Goal: Information Seeking & Learning: Understand process/instructions

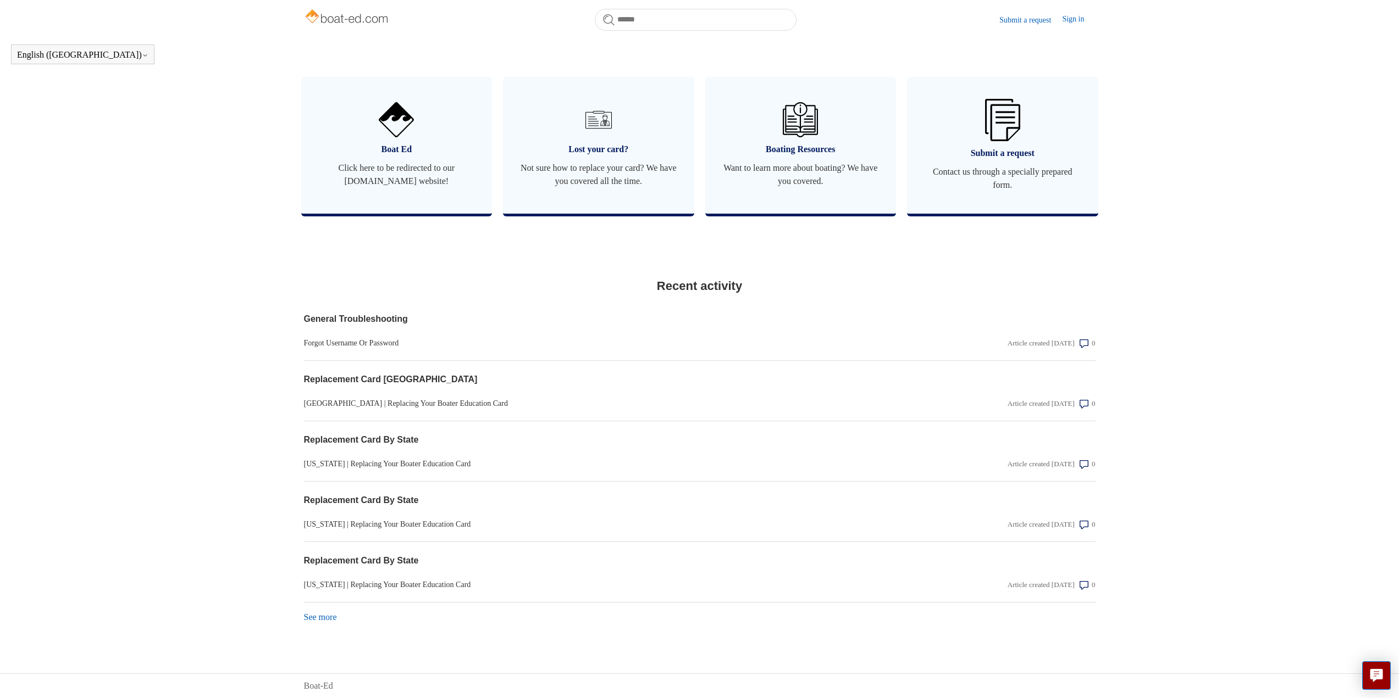
scroll to position [658, 0]
click at [631, 322] on link "General Troubleshooting" at bounding box center [581, 319] width 554 height 13
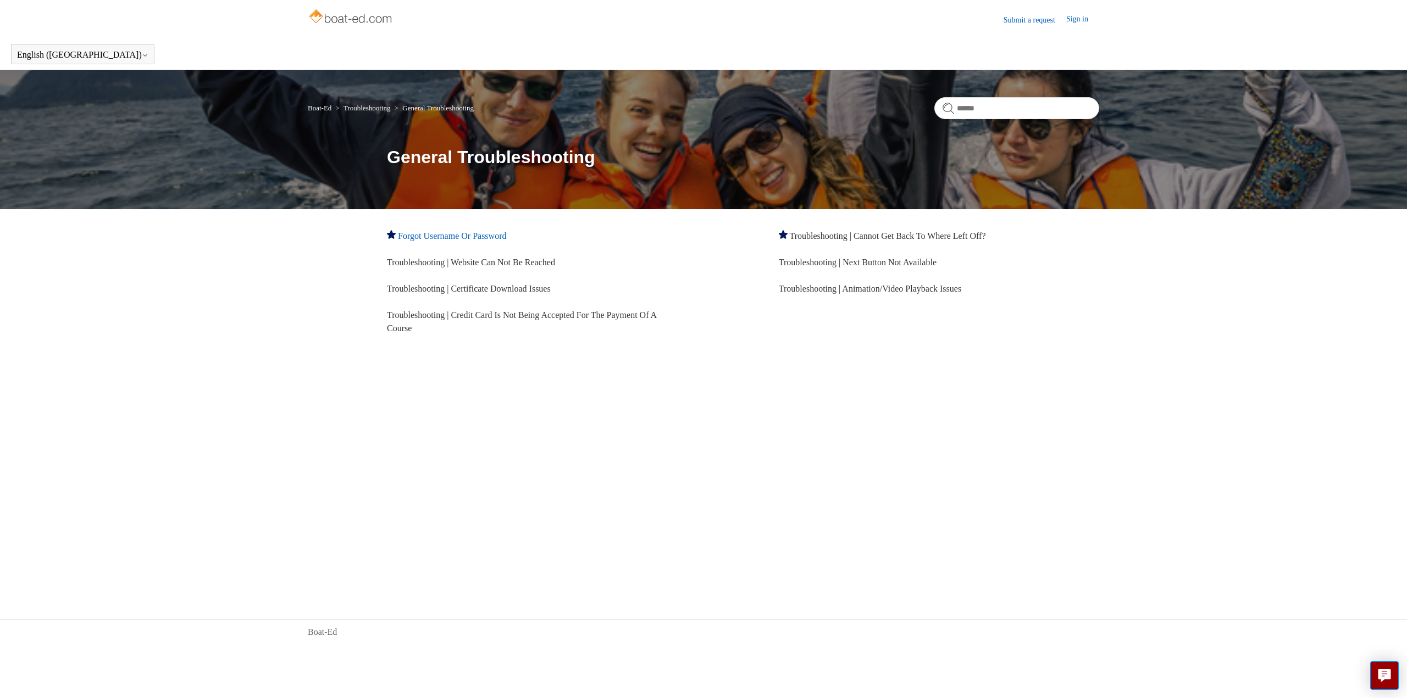
click at [448, 236] on link "Forgot Username Or Password" at bounding box center [452, 235] width 108 height 9
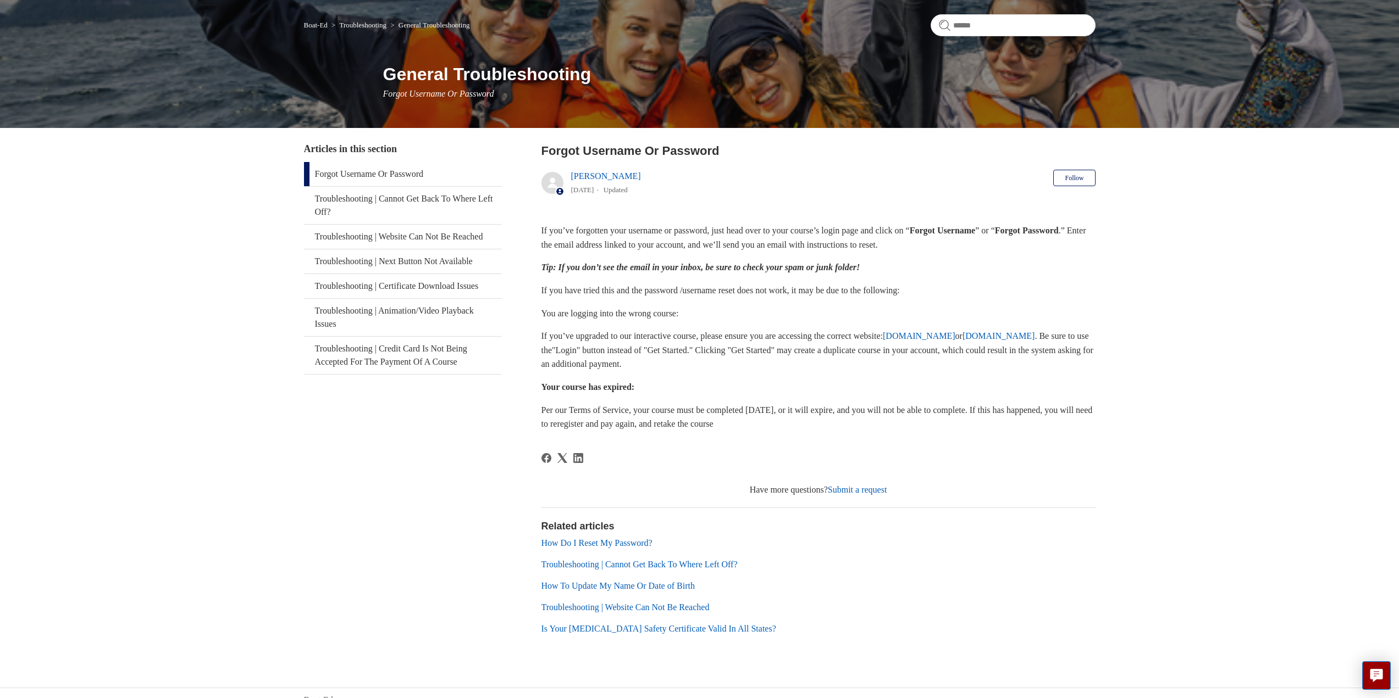
scroll to position [97, 0]
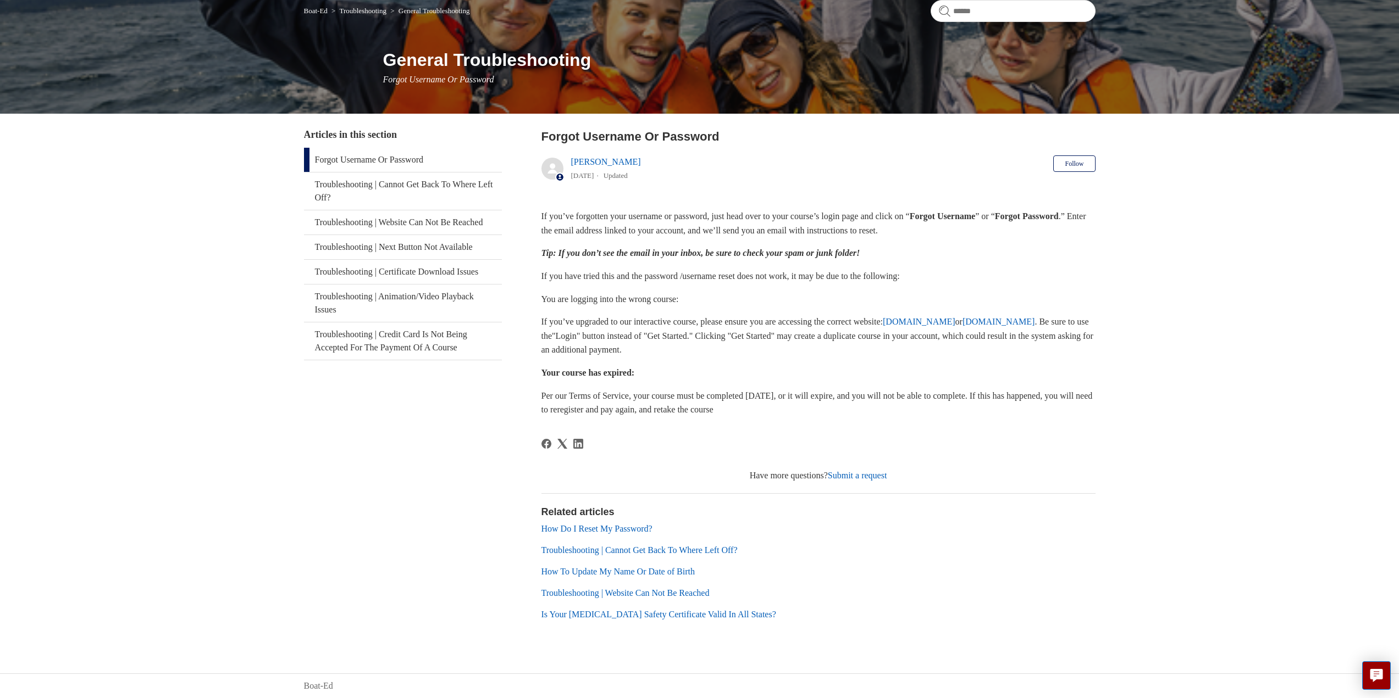
drag, startPoint x: 1129, startPoint y: 524, endPoint x: 1099, endPoint y: 515, distance: 31.5
click at [1129, 524] on main "Boat-Ed Troubleshooting General Troubleshooting General Troubleshooting Forgot …" at bounding box center [699, 307] width 1399 height 668
click at [662, 591] on link "Troubleshooting | Website Can Not Be Reached" at bounding box center [625, 593] width 168 height 9
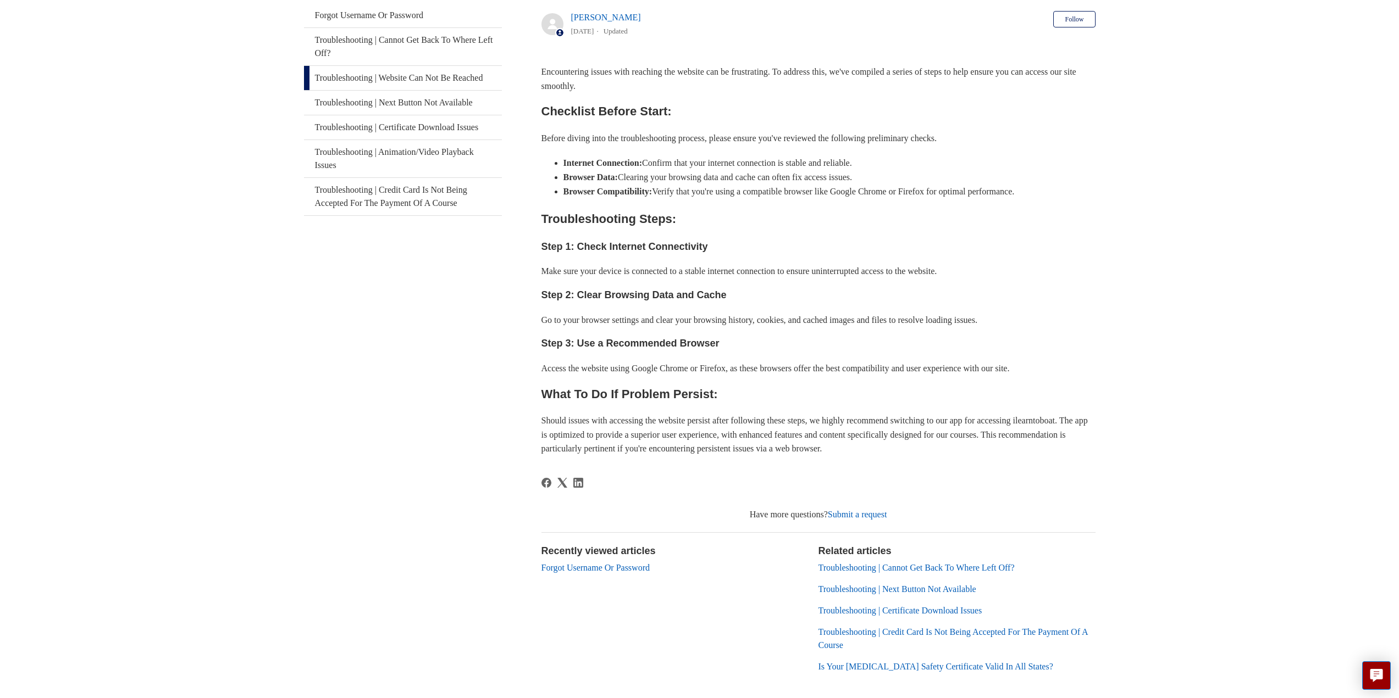
scroll to position [244, 0]
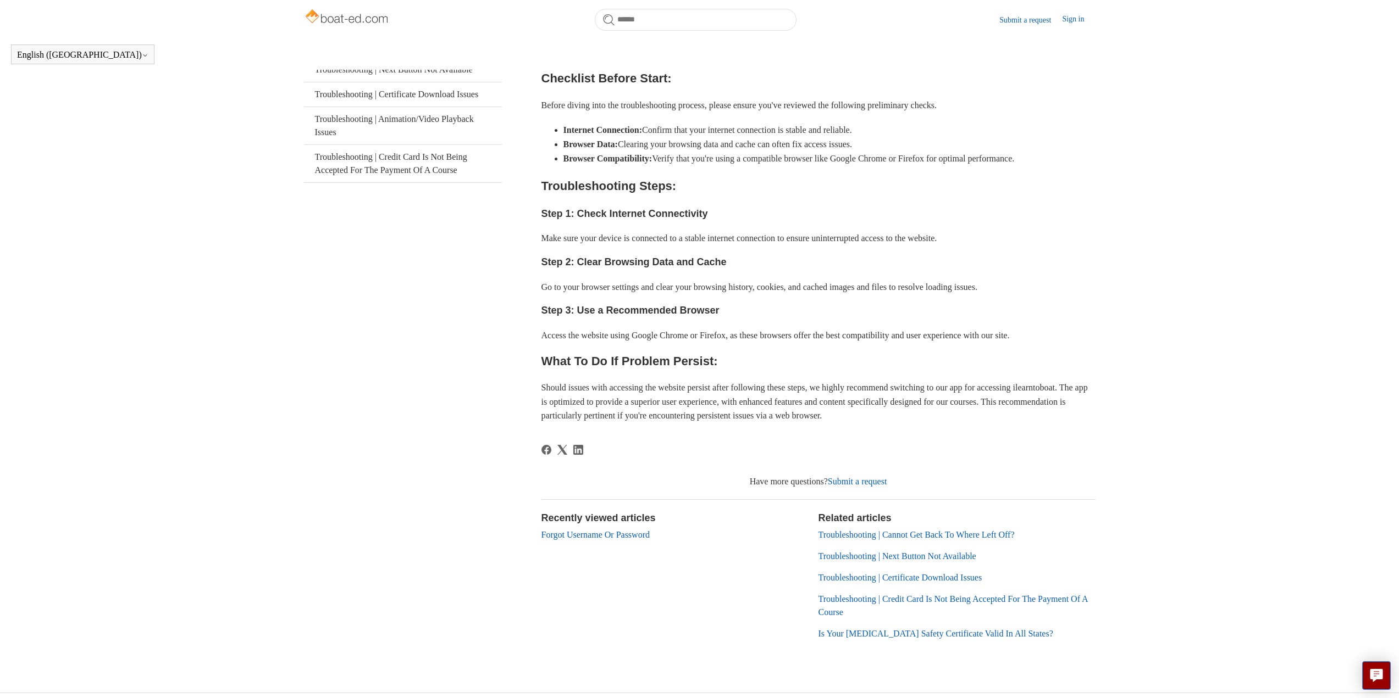
click at [863, 485] on link "Submit a request" at bounding box center [857, 481] width 59 height 9
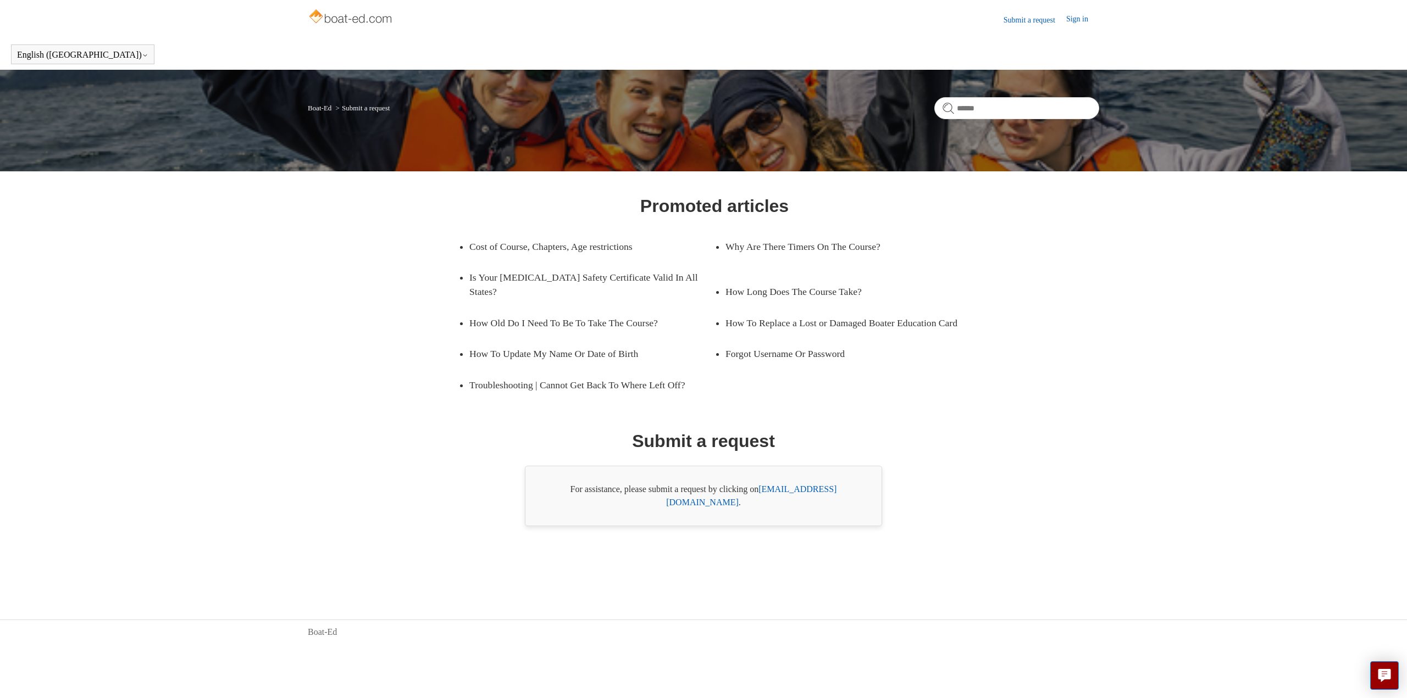
click at [330, 10] on img at bounding box center [351, 18] width 87 height 22
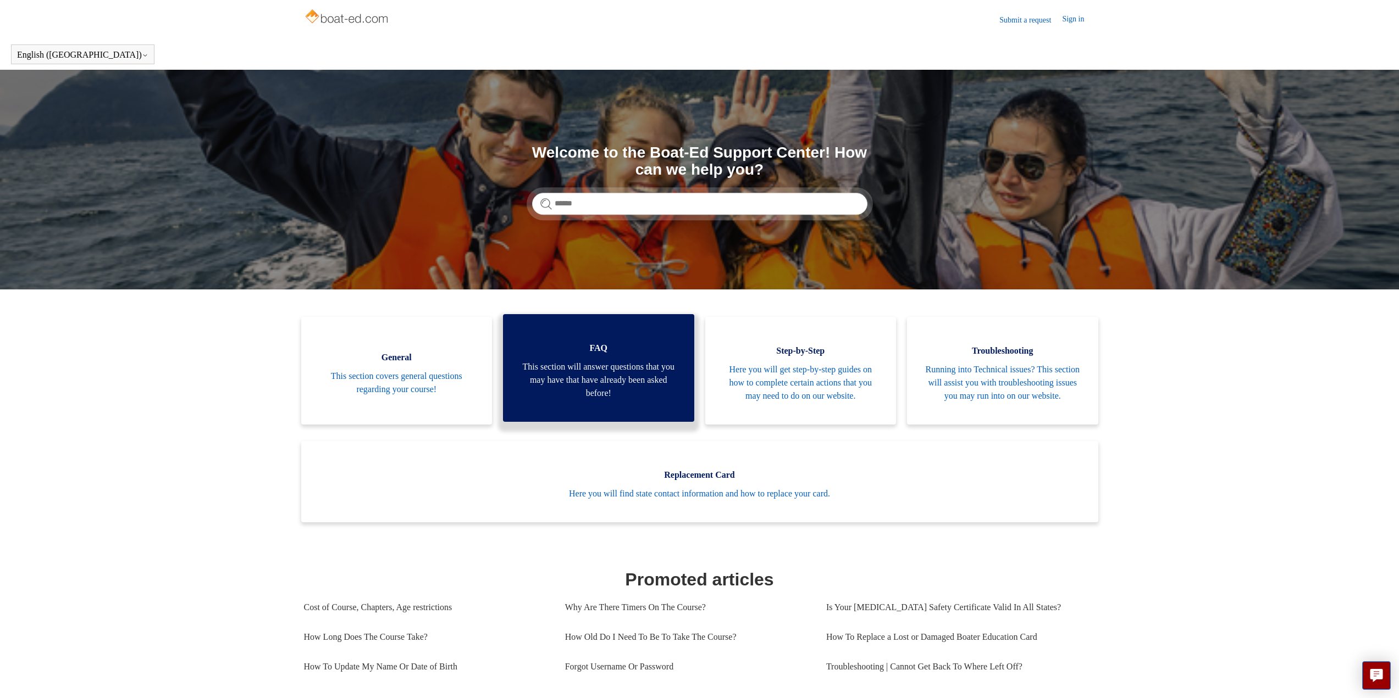
click at [591, 384] on span "This section will answer questions that you may have that have already been ask…" at bounding box center [598, 381] width 158 height 40
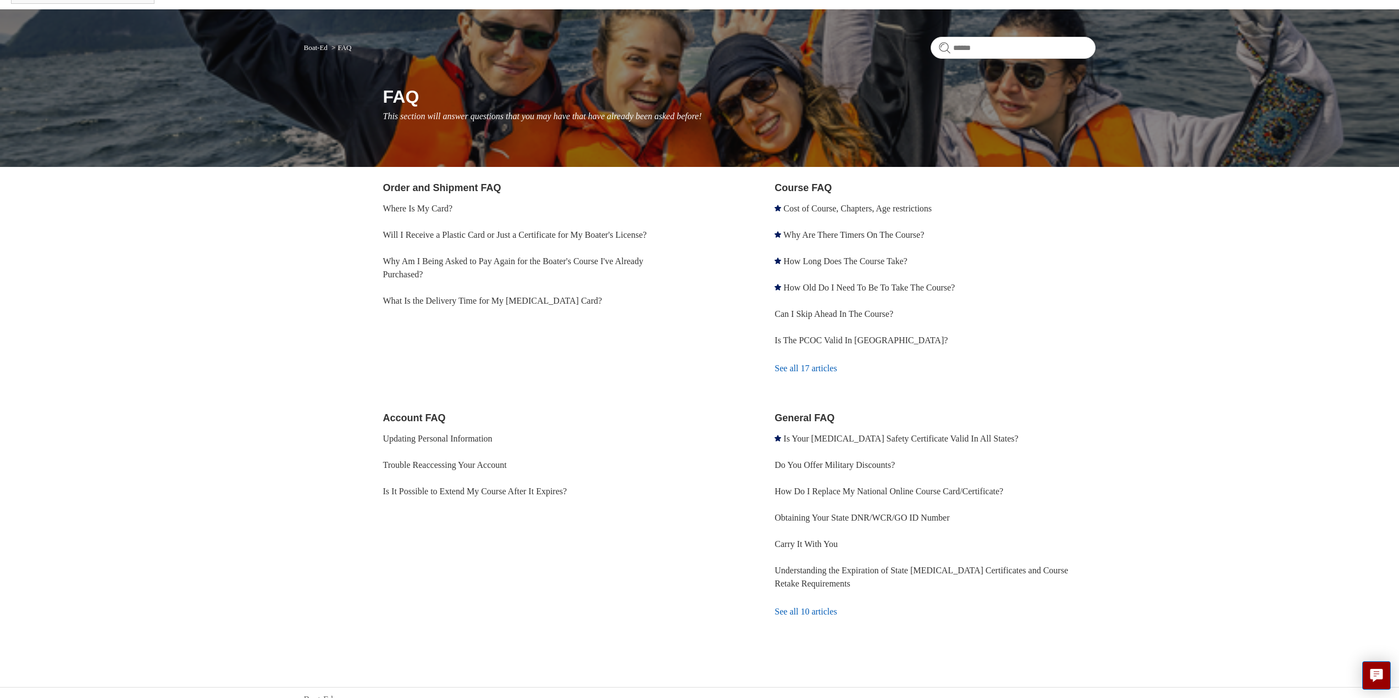
scroll to position [74, 0]
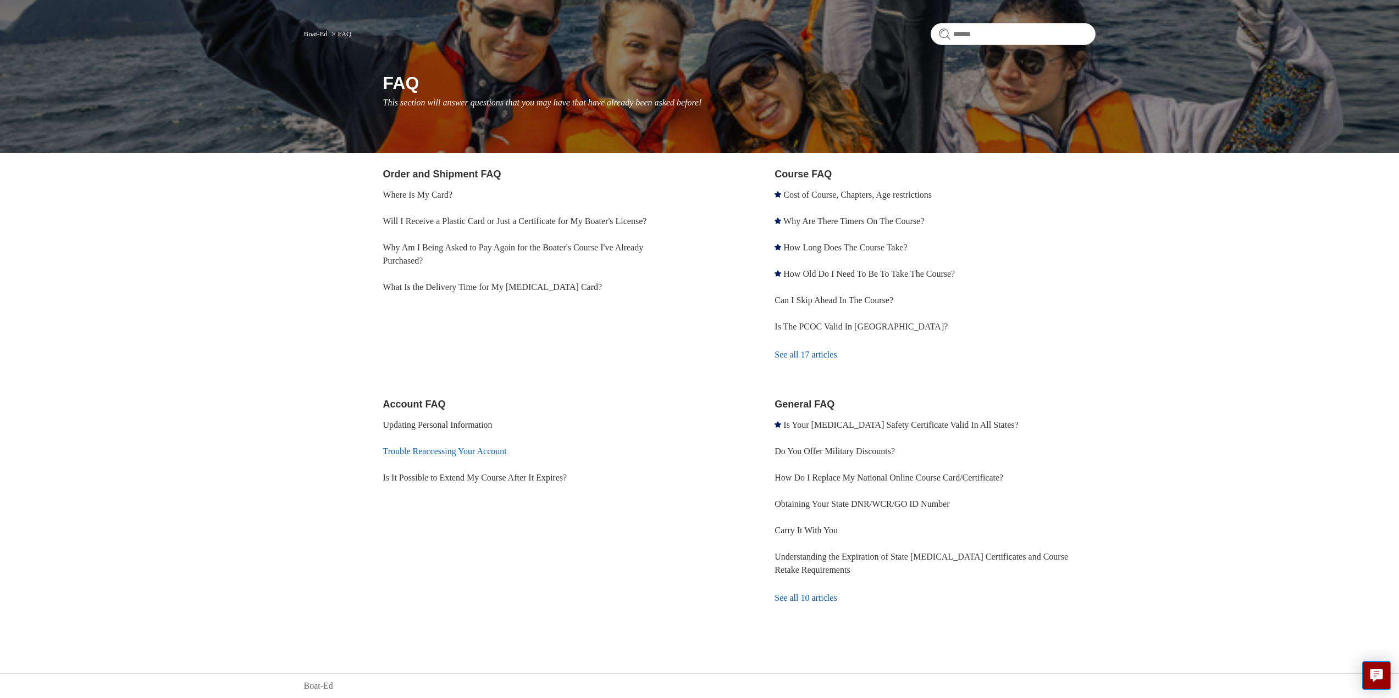
click at [414, 452] on link "Trouble Reaccessing Your Account" at bounding box center [445, 451] width 124 height 9
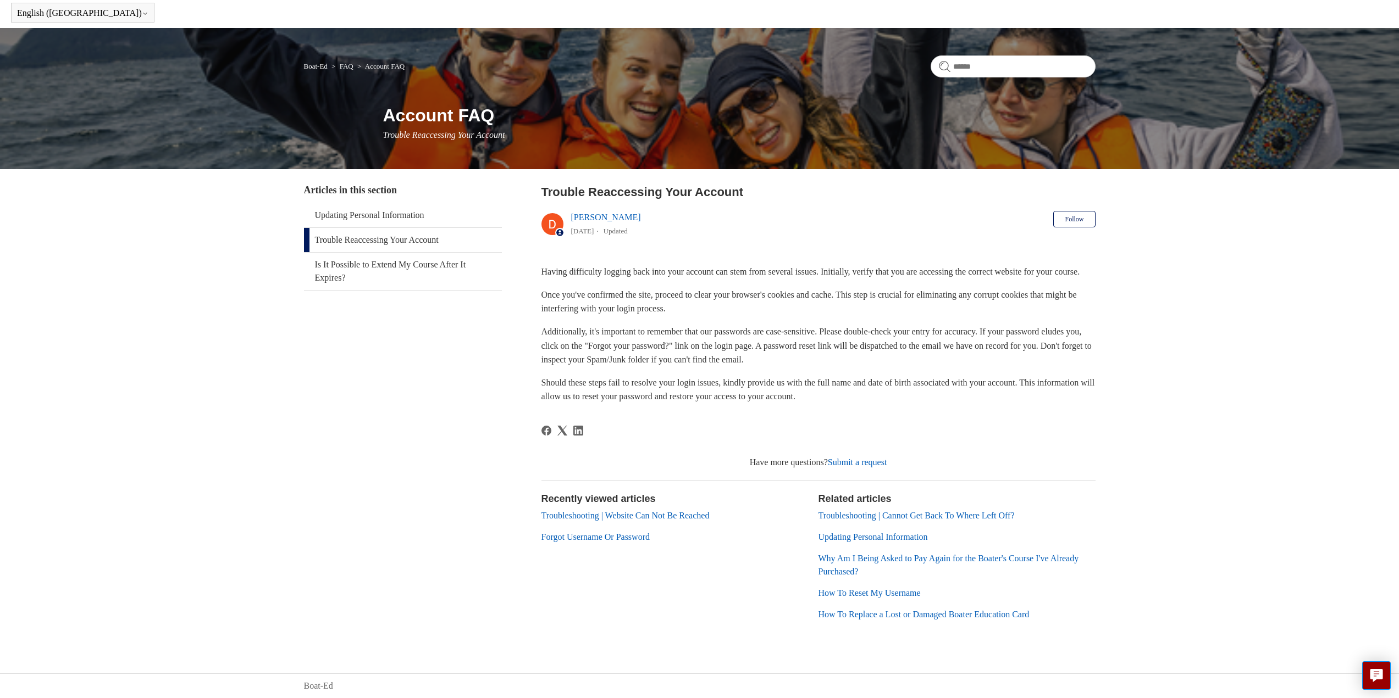
scroll to position [56, 0]
click at [558, 537] on link "Forgot Username Or Password" at bounding box center [595, 537] width 108 height 9
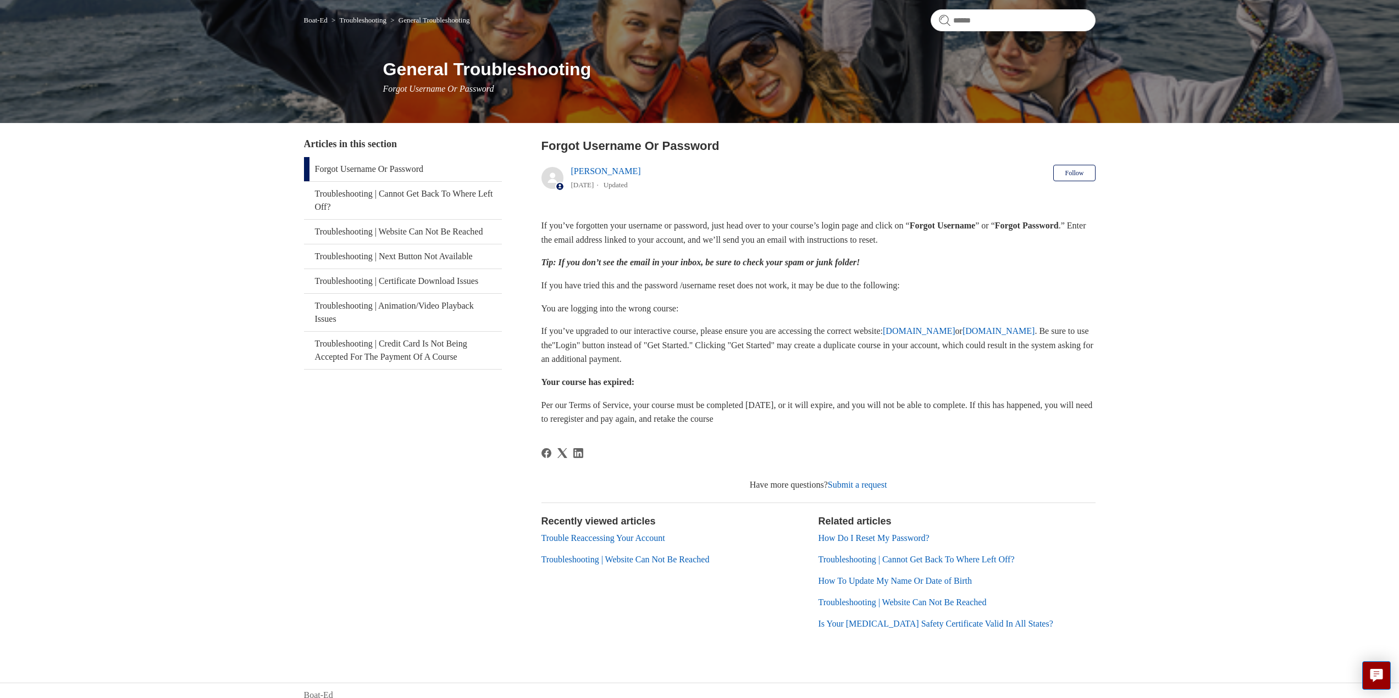
scroll to position [97, 0]
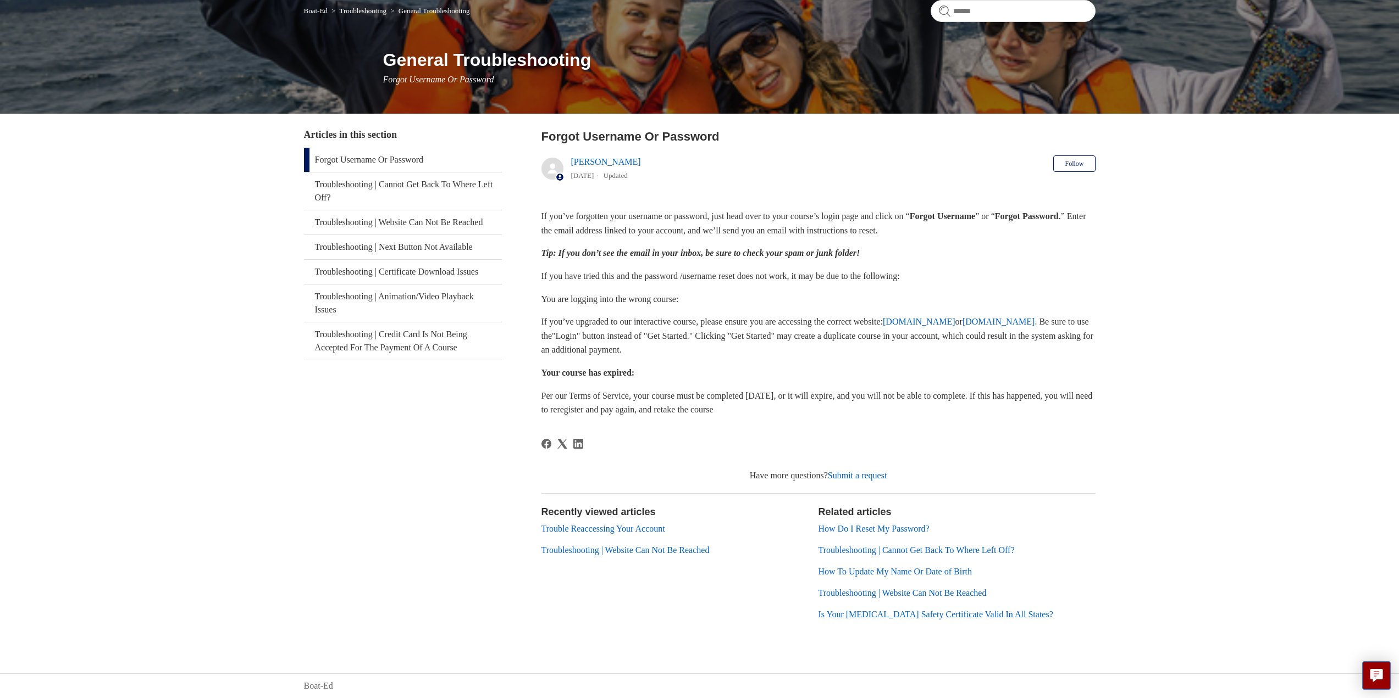
click at [757, 160] on header "Forgot Username Or Password [PERSON_NAME] [DATE] Updated Follow Not yet followe…" at bounding box center [818, 157] width 554 height 60
click at [1053, 227] on p "If you’ve forgotten your username or password, just head over to your course’s …" at bounding box center [818, 223] width 554 height 28
click at [652, 527] on link "Trouble Reaccessing Your Account" at bounding box center [603, 528] width 124 height 9
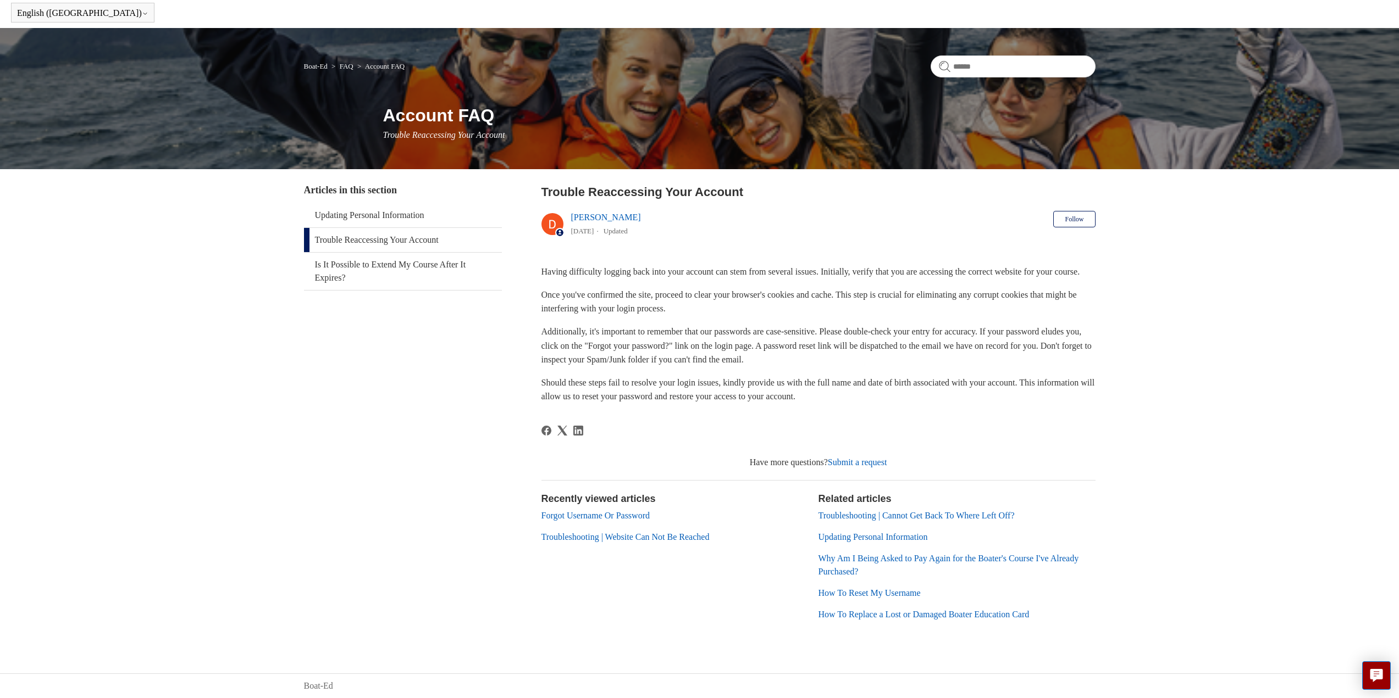
scroll to position [56, 0]
click at [573, 516] on link "Forgot Username Or Password" at bounding box center [595, 515] width 108 height 9
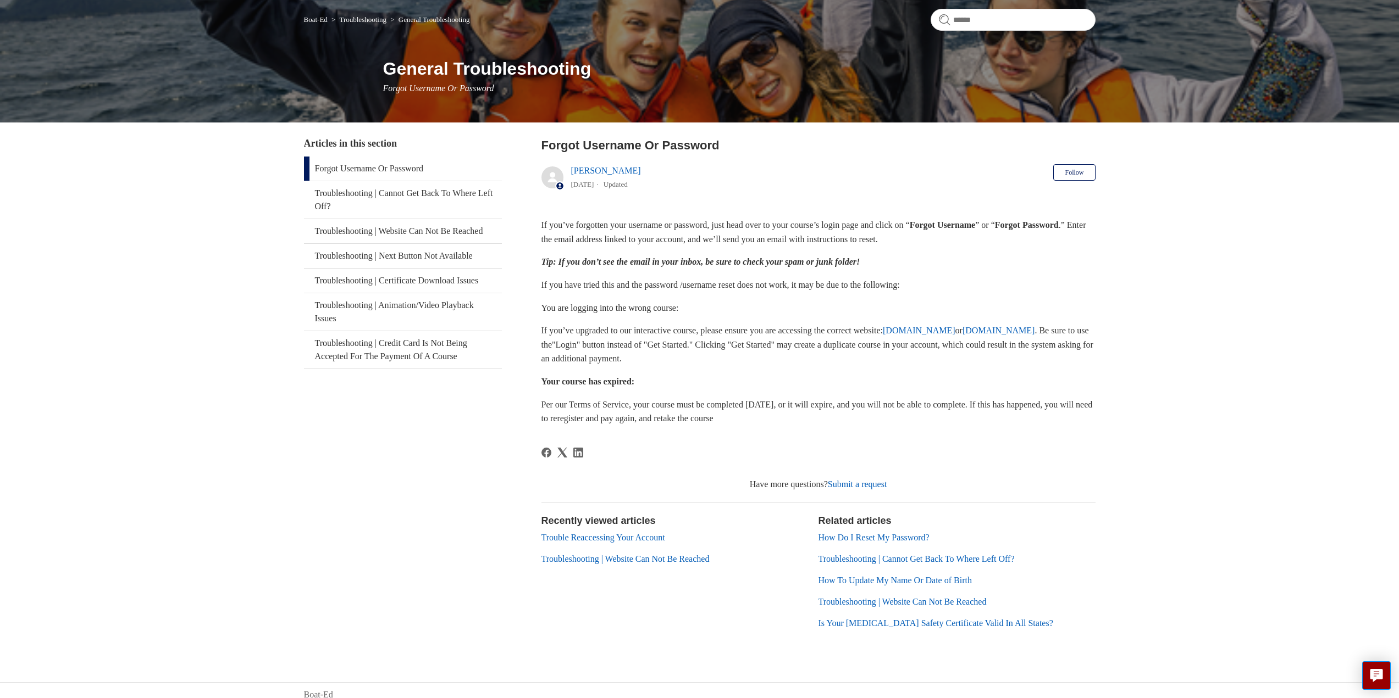
scroll to position [97, 0]
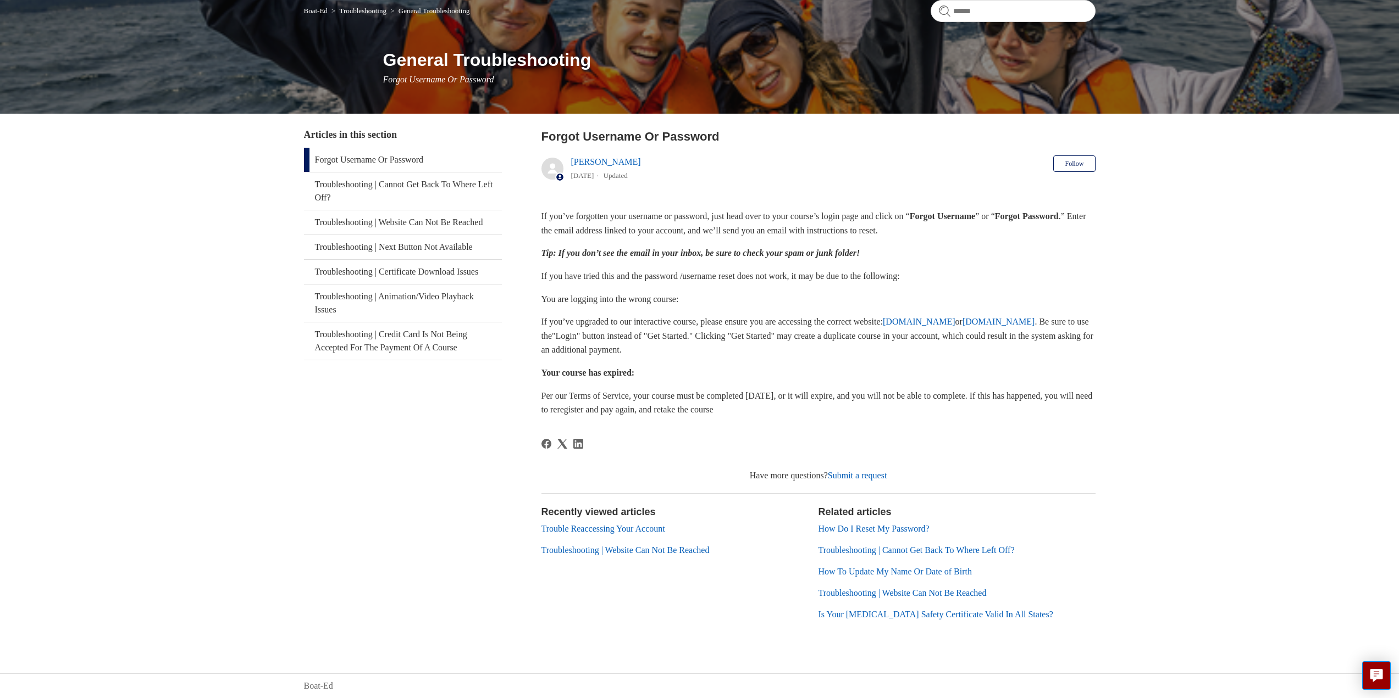
click at [869, 479] on link "Submit a request" at bounding box center [857, 475] width 59 height 9
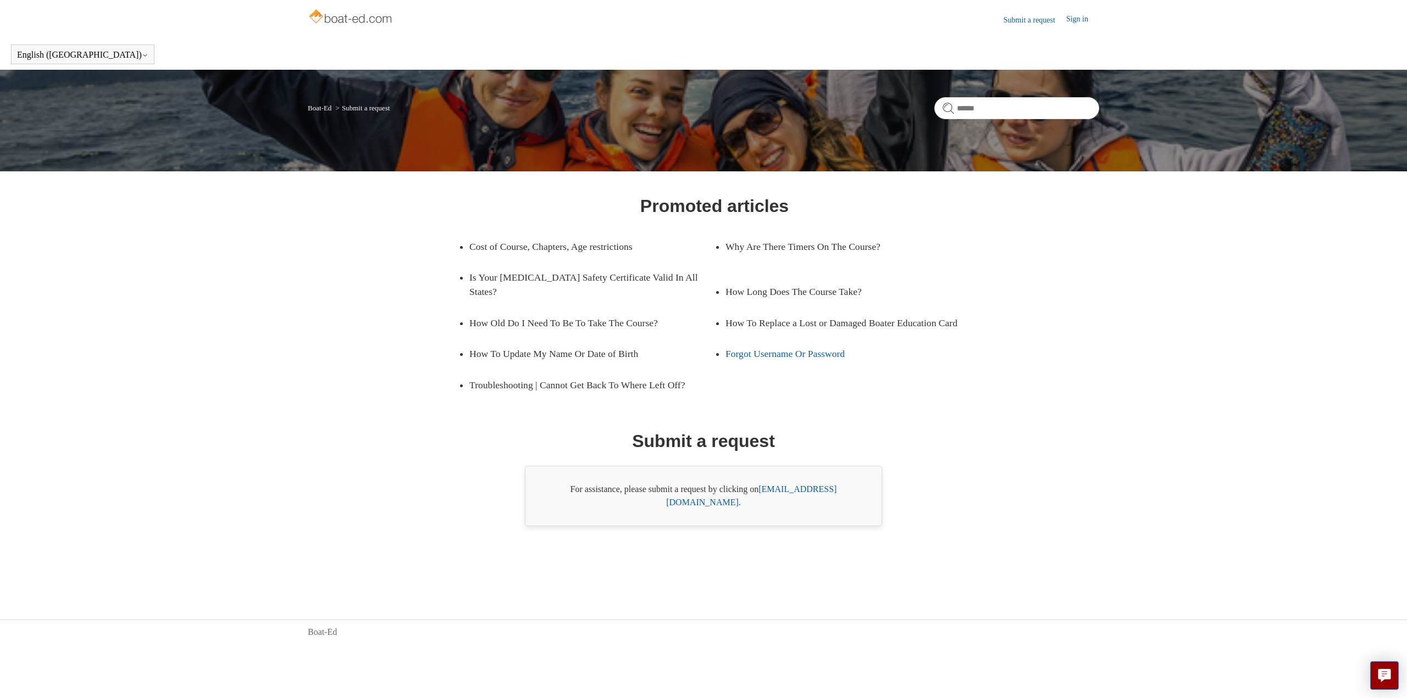
click at [772, 360] on link "Forgot Username Or Password" at bounding box center [839, 354] width 229 height 31
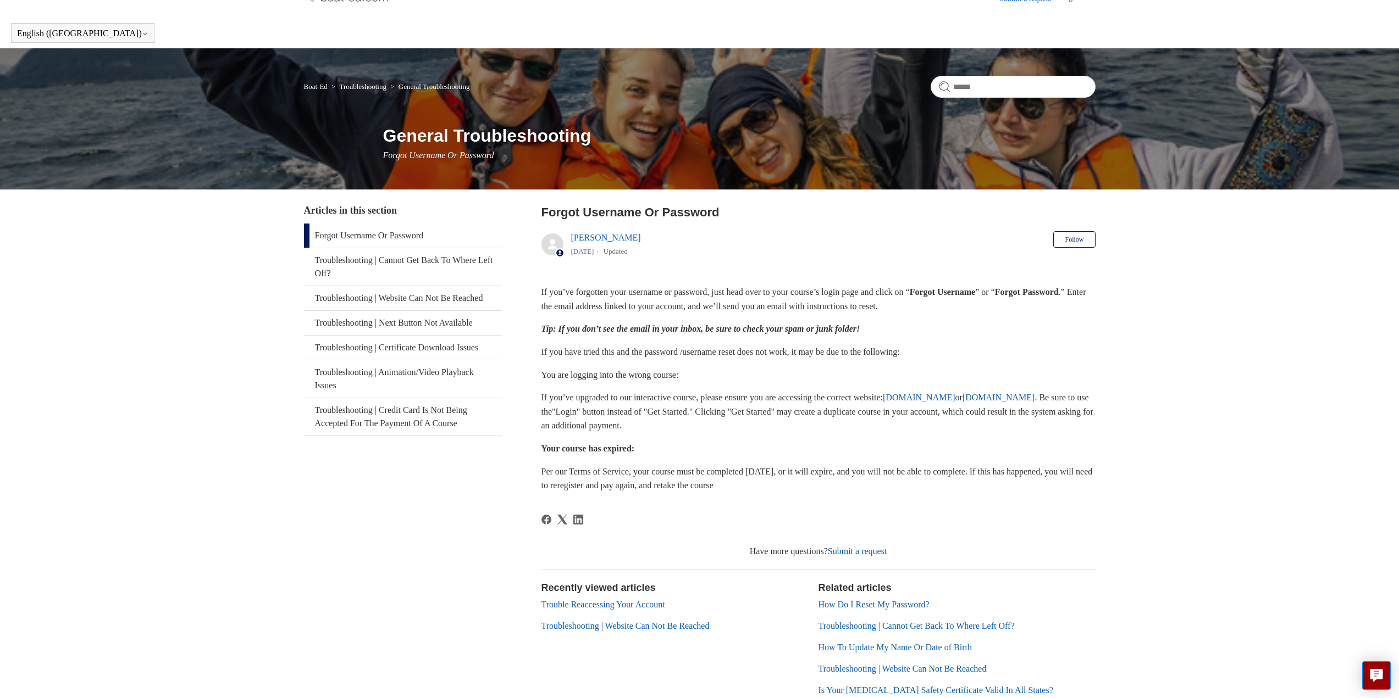
scroll to position [97, 0]
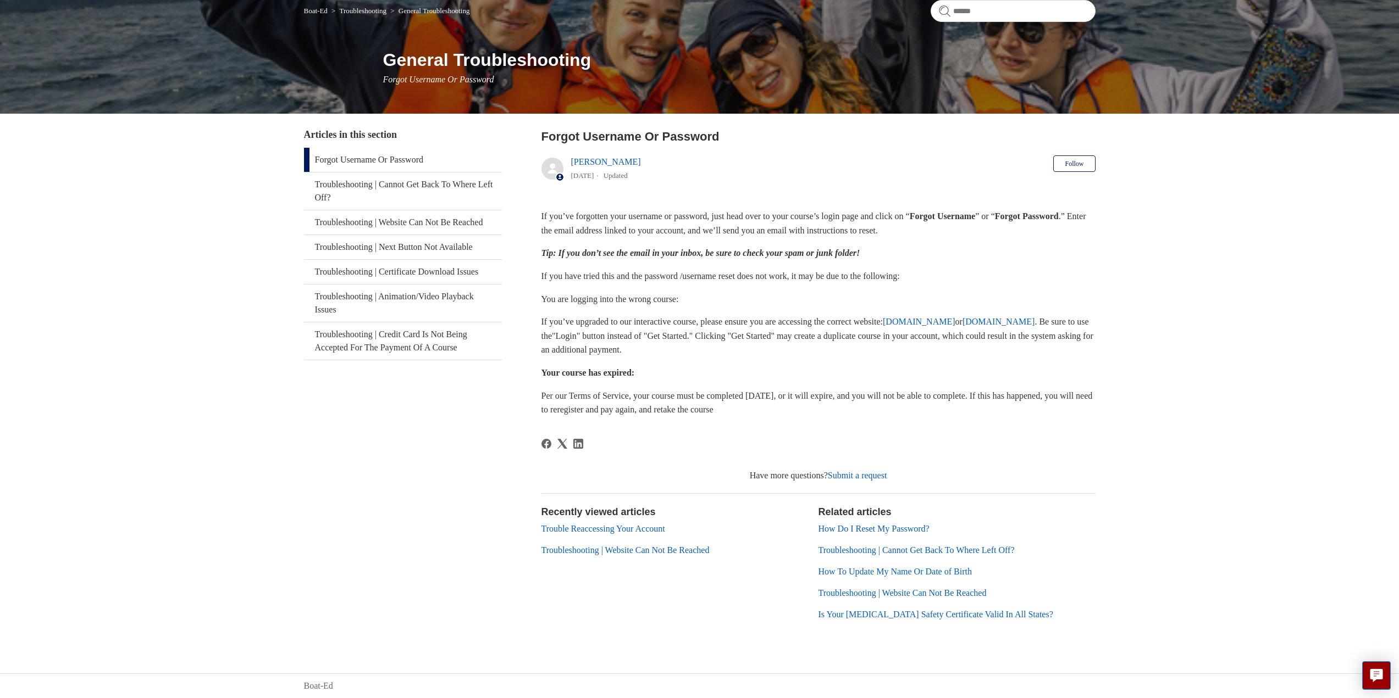
click at [843, 474] on link "Submit a request" at bounding box center [857, 475] width 59 height 9
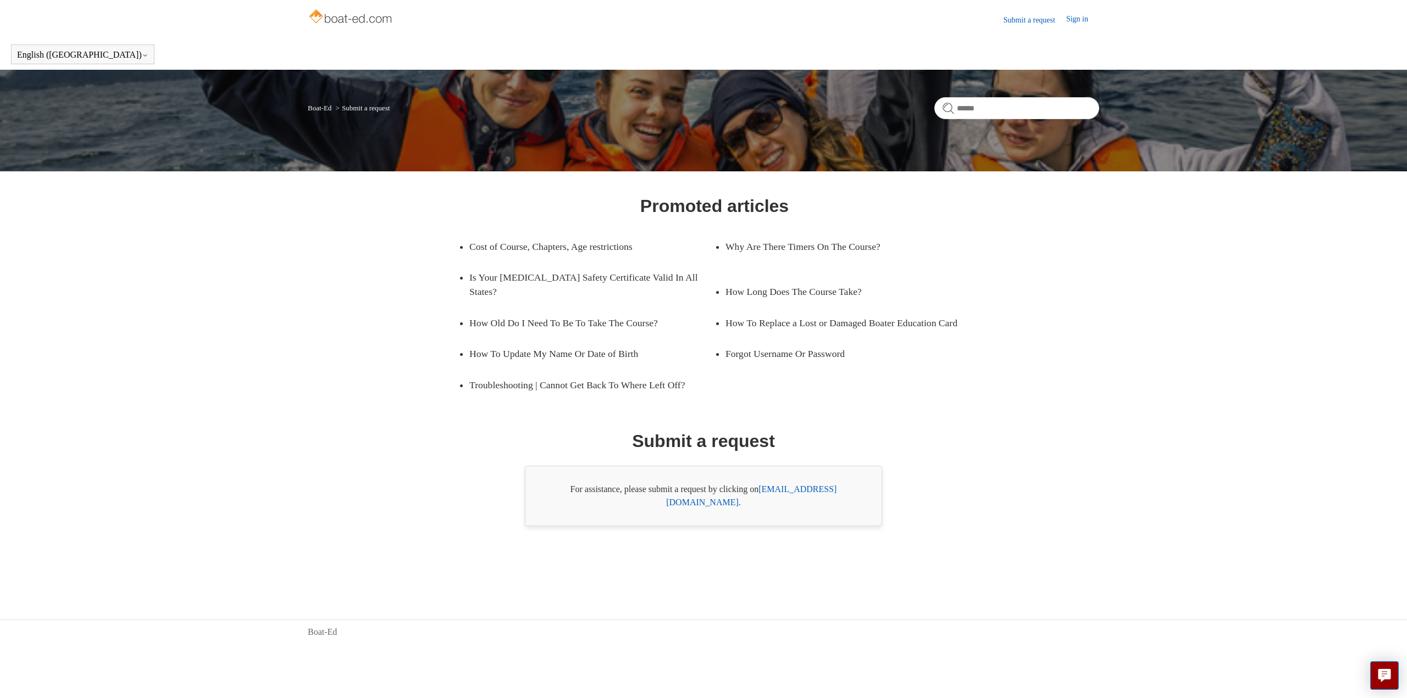
click at [1175, 305] on main "Boat-Ed Submit a request Promoted articles Cost of Course, Chapters, Age restri…" at bounding box center [703, 328] width 1407 height 517
drag, startPoint x: 196, startPoint y: 74, endPoint x: 203, endPoint y: 76, distance: 7.5
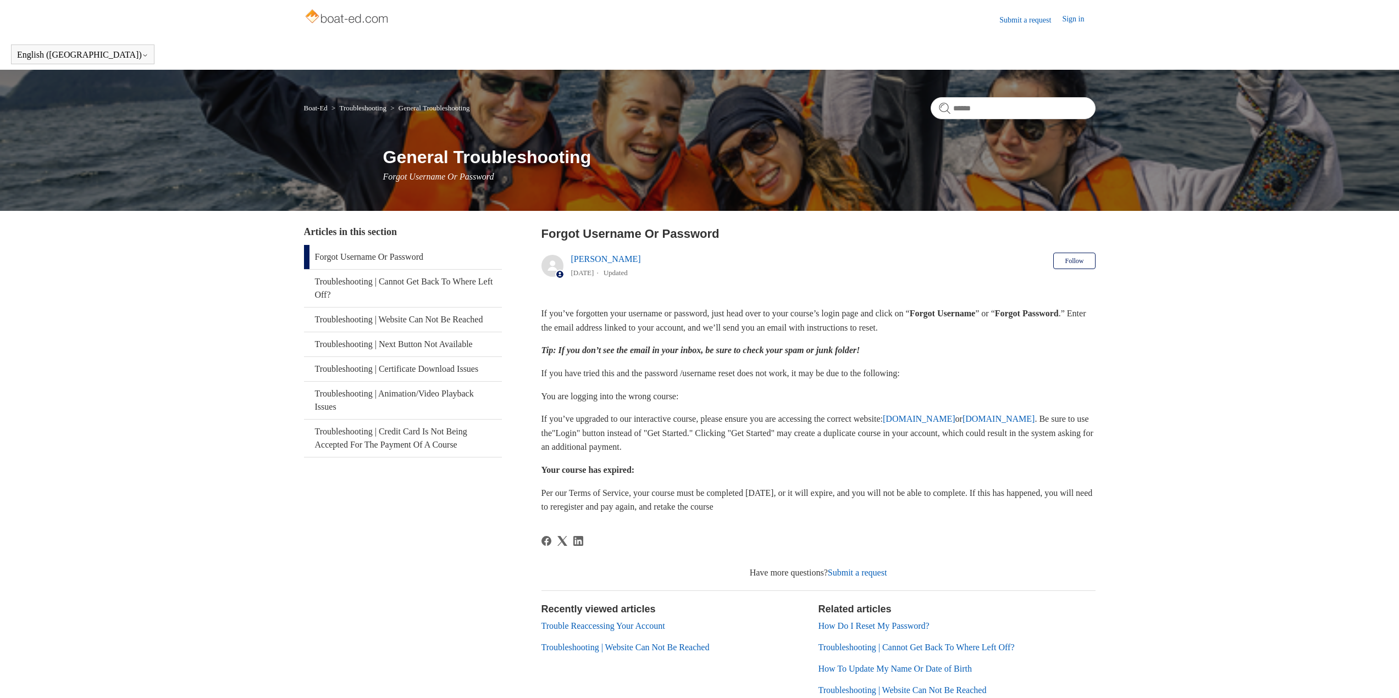
scroll to position [97, 0]
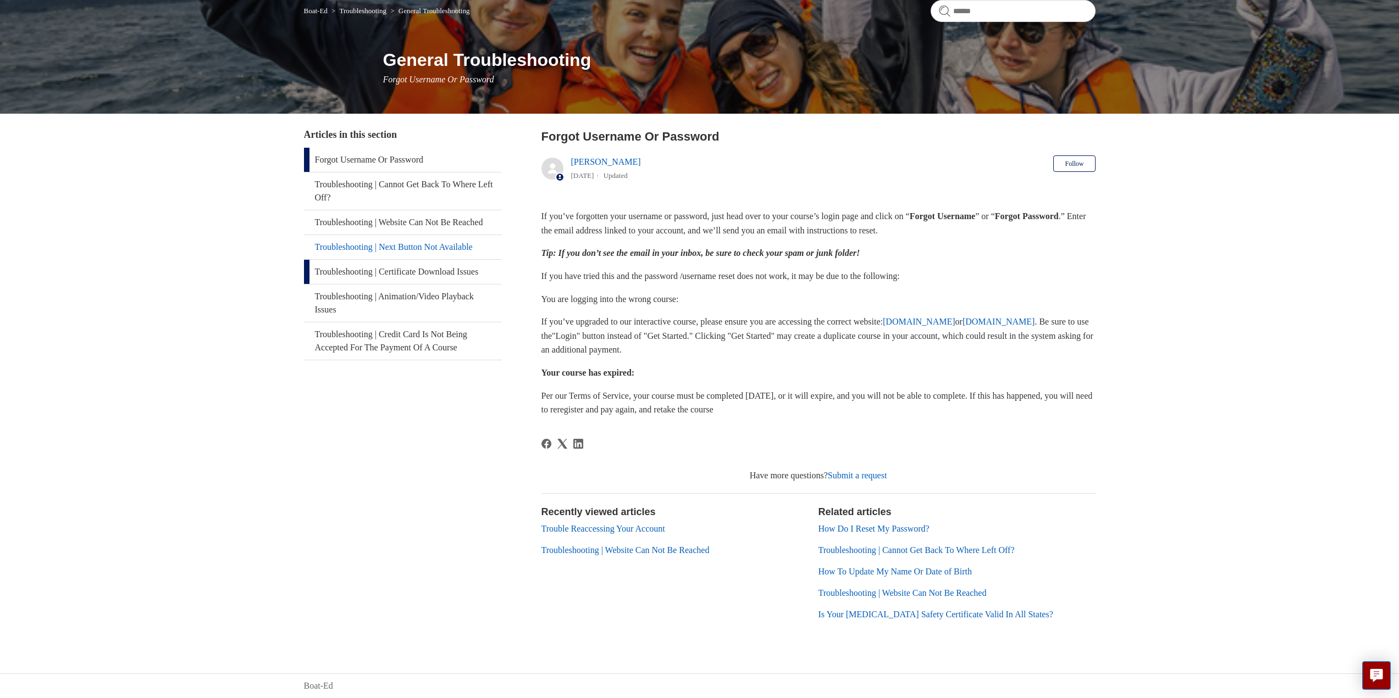
drag, startPoint x: 353, startPoint y: 269, endPoint x: 333, endPoint y: 276, distance: 21.0
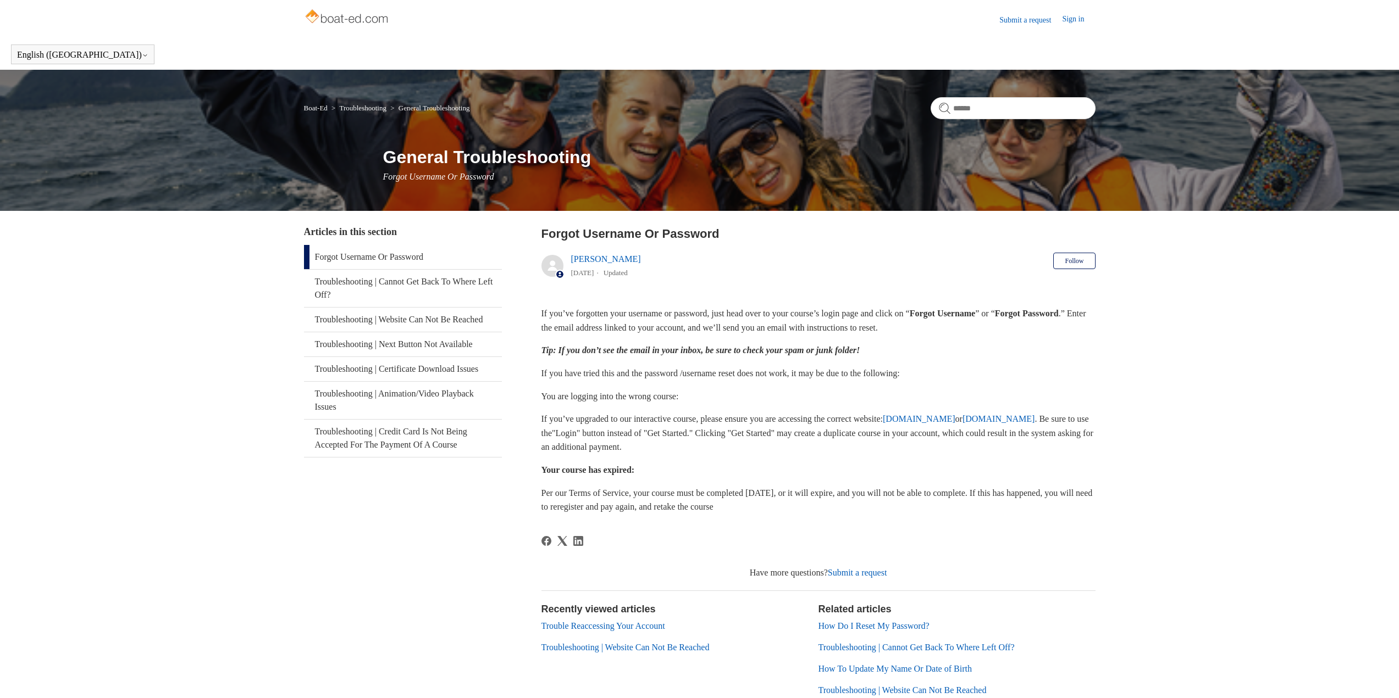
scroll to position [97, 0]
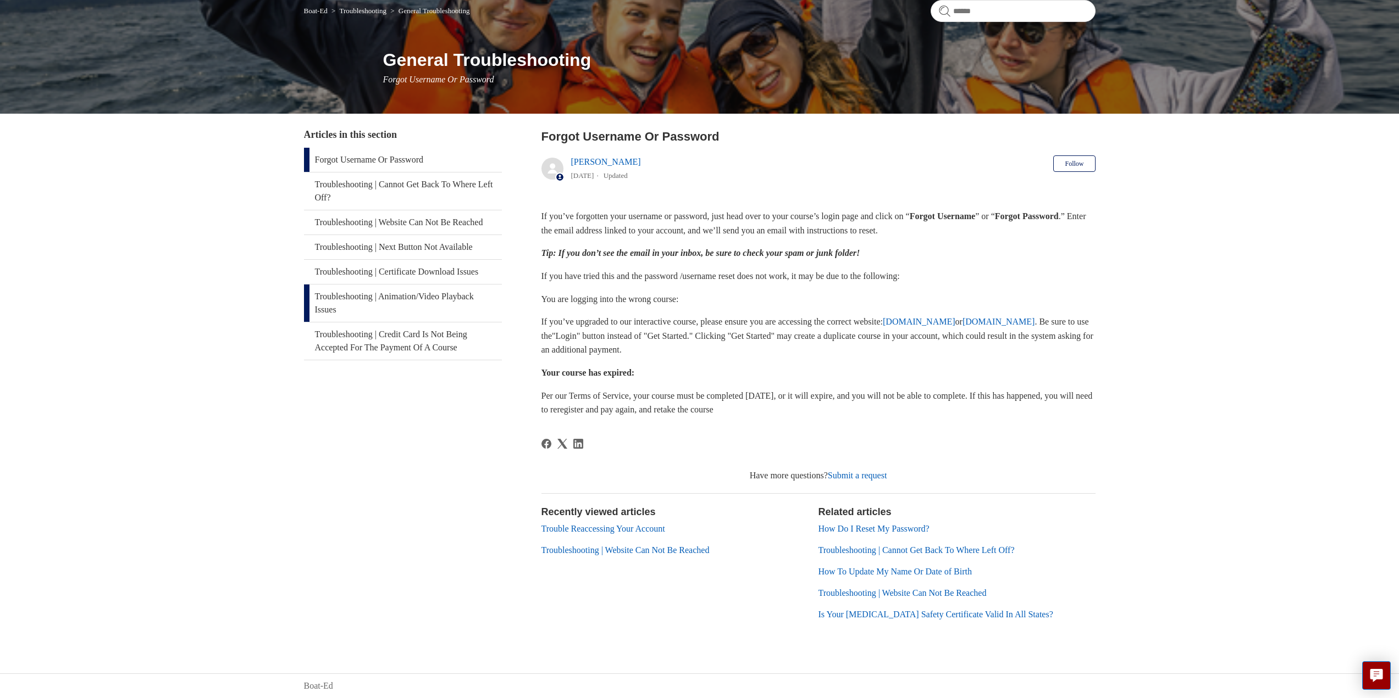
drag, startPoint x: 341, startPoint y: 313, endPoint x: 336, endPoint y: 314, distance: 5.6
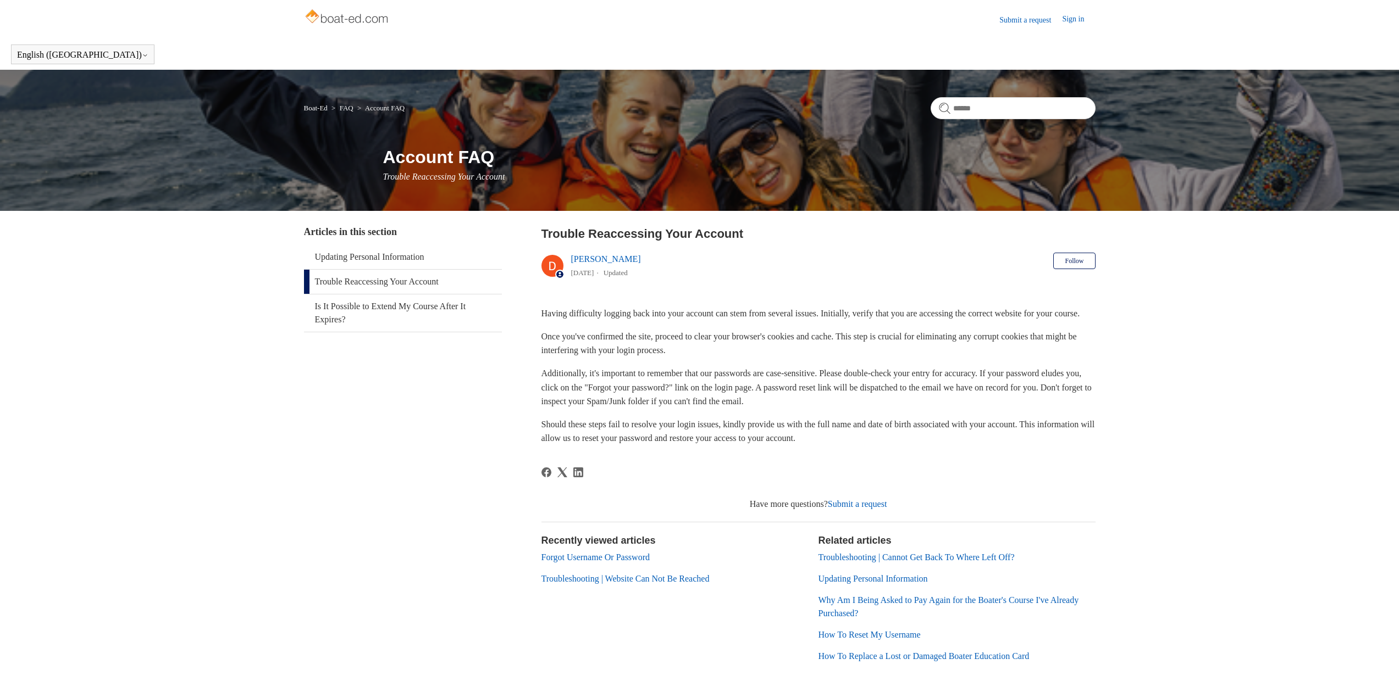
scroll to position [56, 0]
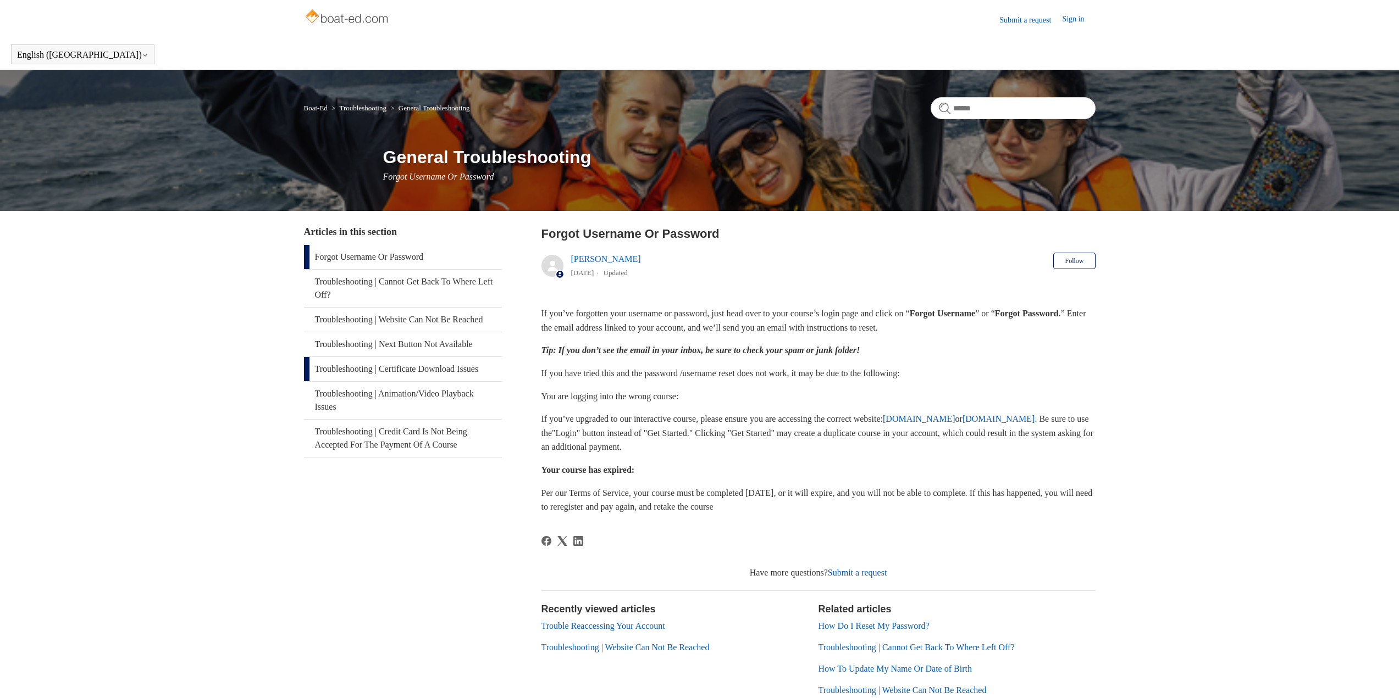
scroll to position [97, 0]
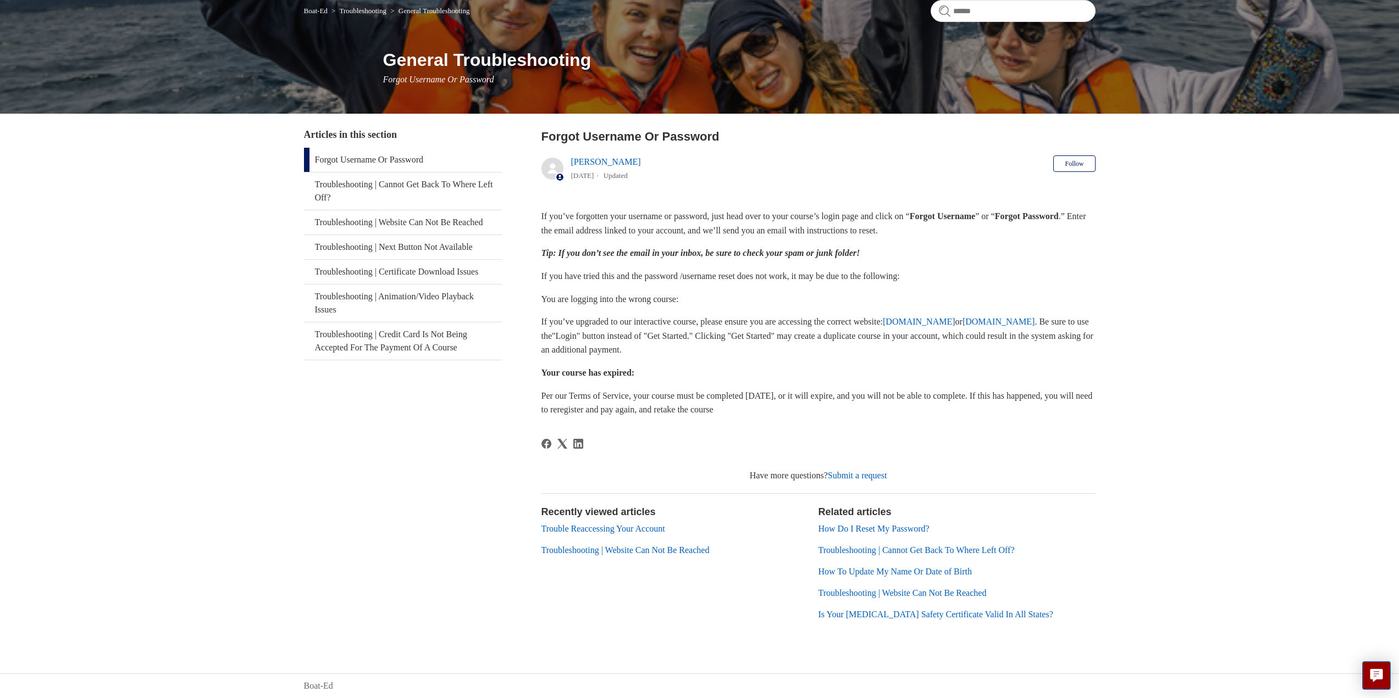
drag, startPoint x: 825, startPoint y: 118, endPoint x: 819, endPoint y: 107, distance: 13.0
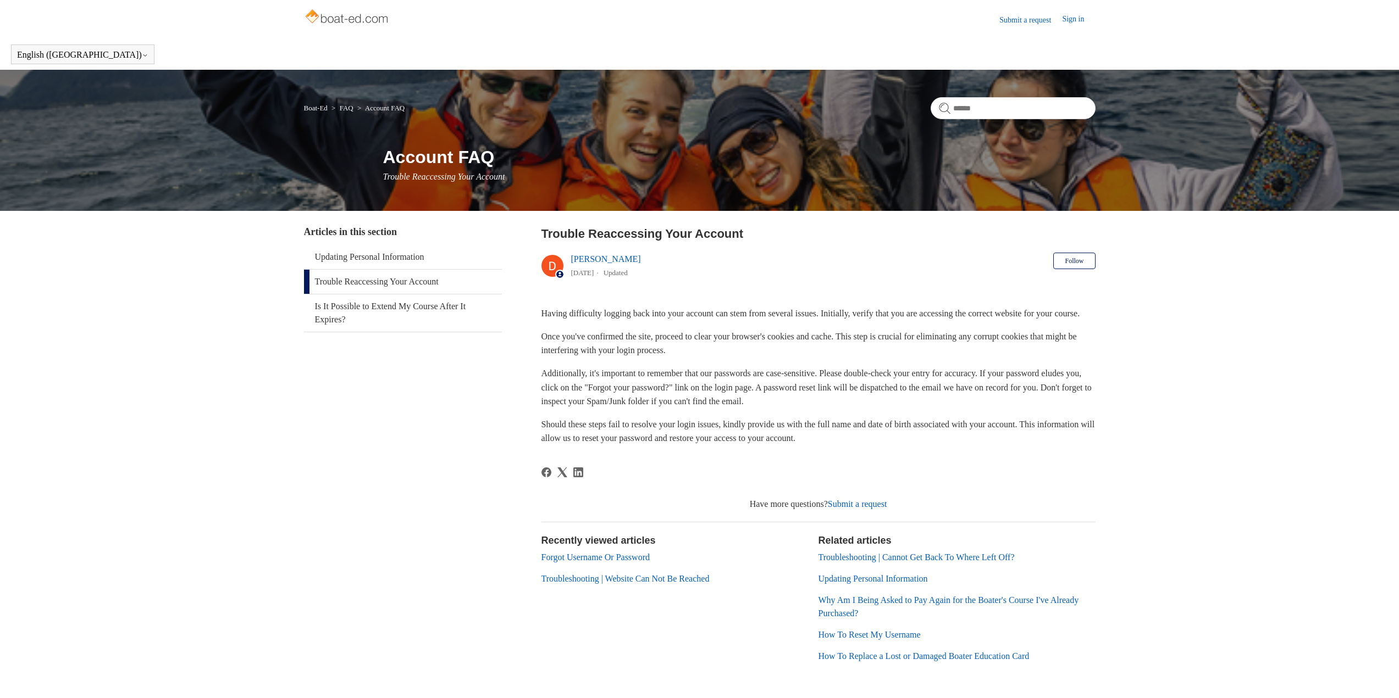
scroll to position [56, 0]
